Goal: Check status: Check status

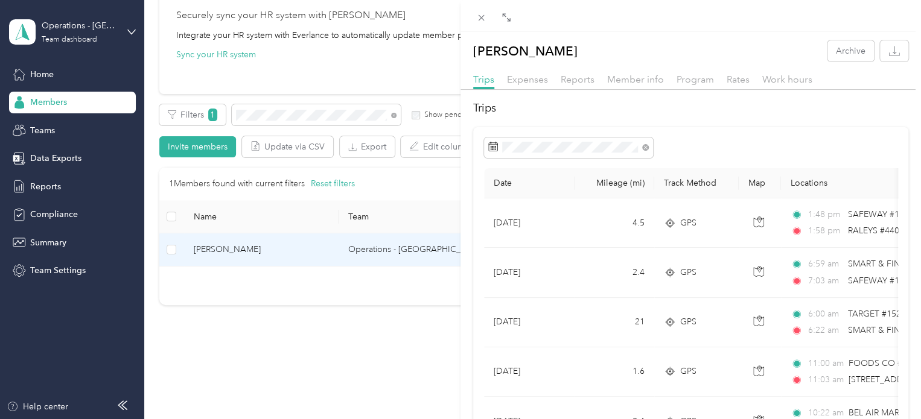
scroll to position [60, 0]
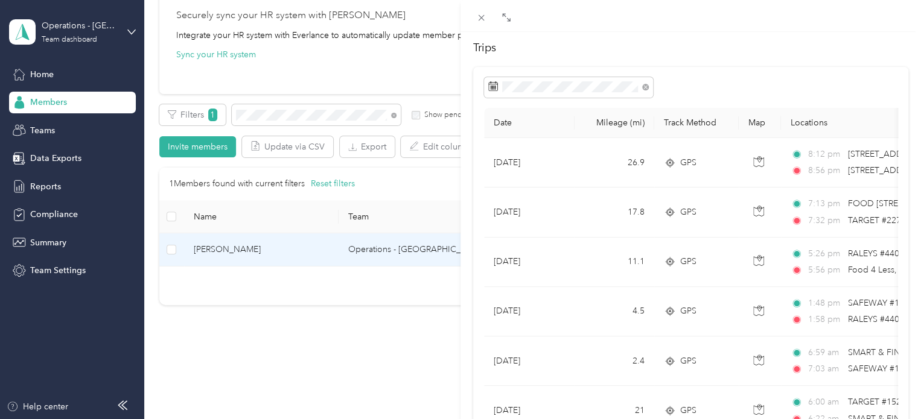
click at [275, 116] on div "[PERSON_NAME] Archive Trips Expenses Reports Member info Program Rates Work hou…" at bounding box center [460, 209] width 921 height 419
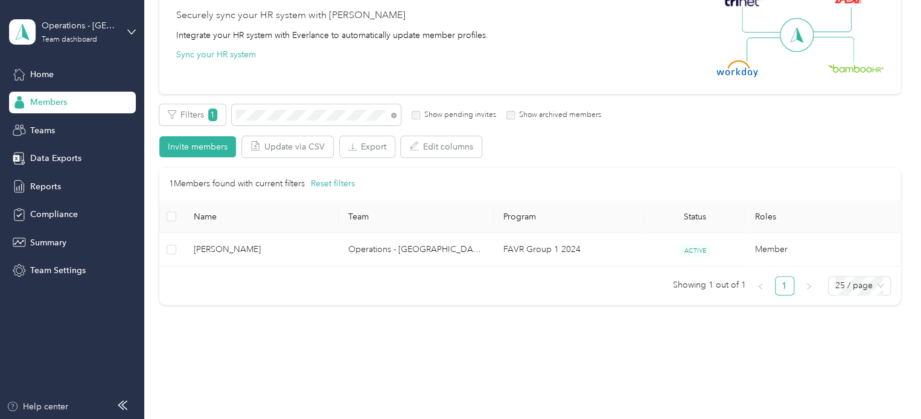
click at [275, 419] on div "Drag to resize Click to close [PERSON_NAME] Archive Trips Expenses Reports Memb…" at bounding box center [457, 419] width 915 height 0
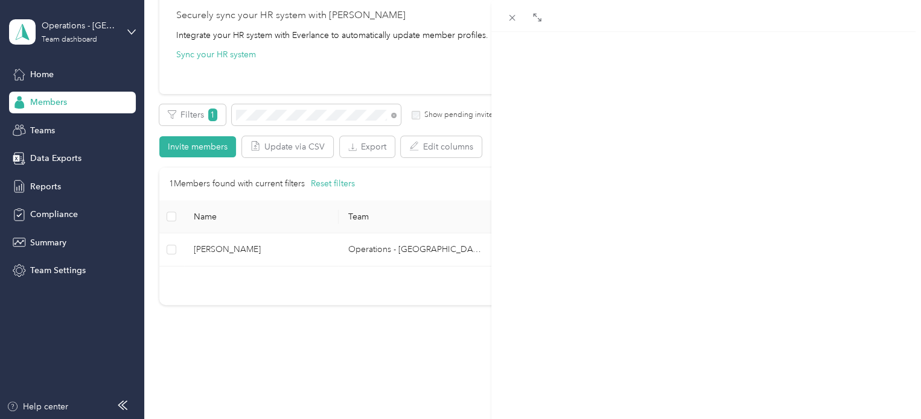
click at [275, 116] on div at bounding box center [460, 209] width 921 height 419
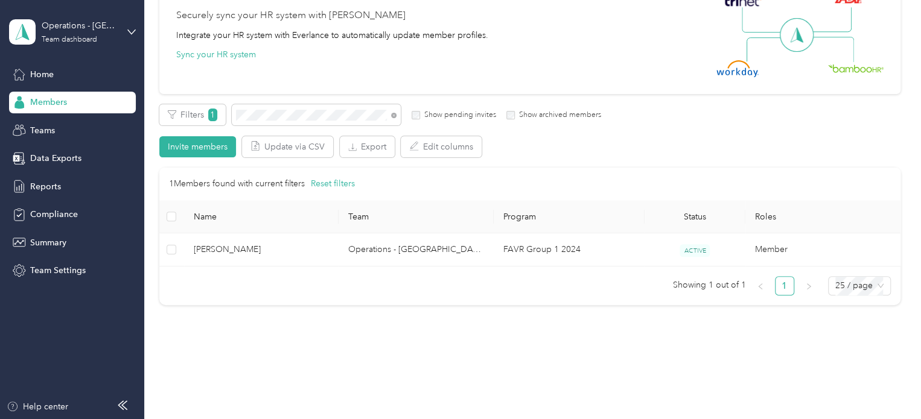
click at [275, 116] on div at bounding box center [460, 209] width 921 height 419
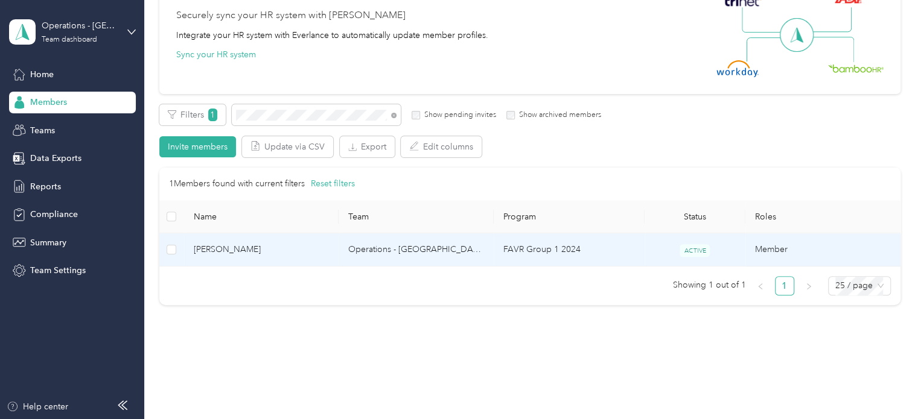
click at [270, 246] on span "[PERSON_NAME]" at bounding box center [262, 249] width 136 height 13
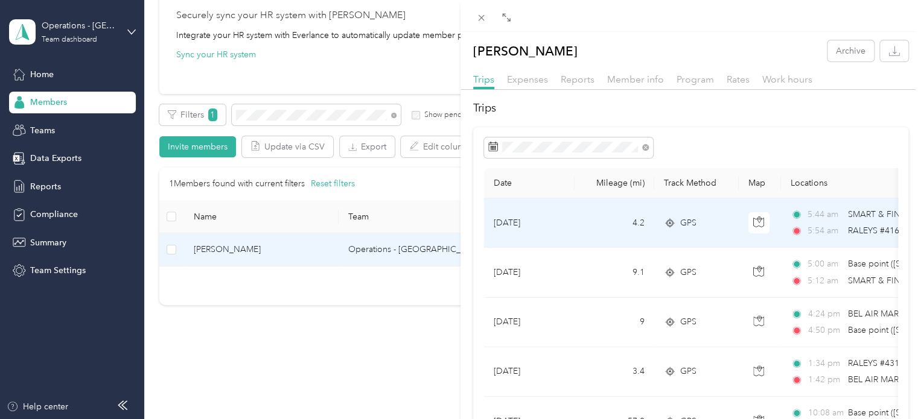
click at [874, 231] on span "RALEYS #416 ([STREET_ADDRESS])" at bounding box center [914, 231] width 135 height 10
